Goal: Task Accomplishment & Management: Manage account settings

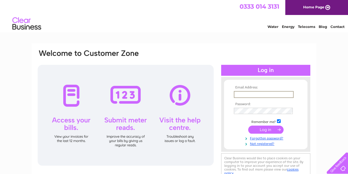
click at [245, 94] on input "text" at bounding box center [264, 94] width 60 height 7
type input "[PERSON_NAME][EMAIL_ADDRESS][DOMAIN_NAME]"
click at [254, 129] on input "submit" at bounding box center [266, 130] width 35 height 8
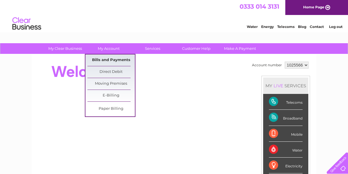
click at [110, 59] on link "Bills and Payments" at bounding box center [112, 60] width 48 height 12
click at [109, 59] on link "Bills and Payments" at bounding box center [112, 60] width 48 height 12
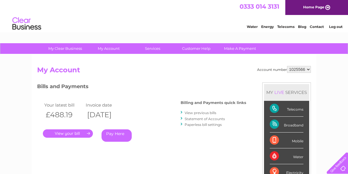
click at [68, 132] on link "." at bounding box center [68, 133] width 50 height 8
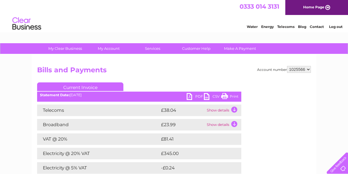
click at [337, 26] on link "Log out" at bounding box center [336, 26] width 14 height 4
